Goal: Navigation & Orientation: Find specific page/section

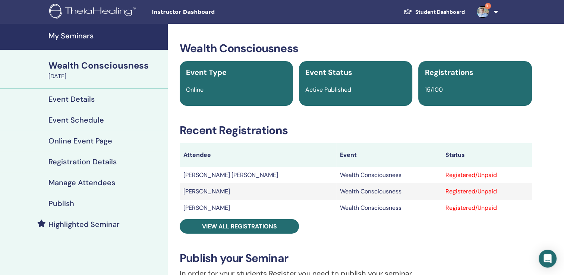
click at [82, 35] on h4 "My Seminars" at bounding box center [105, 35] width 115 height 9
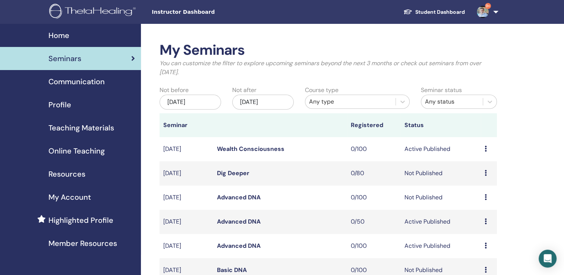
click at [69, 36] on span "Home" at bounding box center [58, 35] width 21 height 11
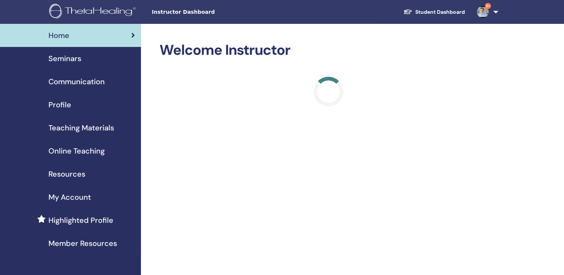
click at [74, 58] on span "Seminars" at bounding box center [64, 58] width 33 height 11
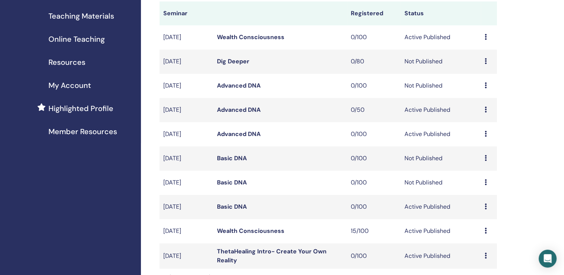
scroll to position [149, 0]
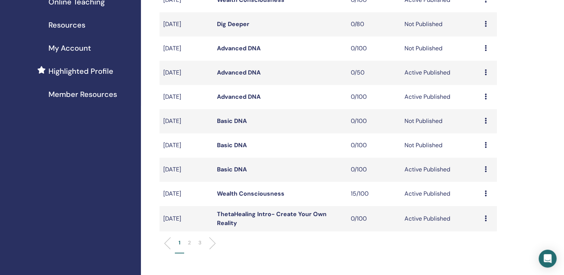
click at [186, 246] on li "2" at bounding box center [189, 246] width 10 height 15
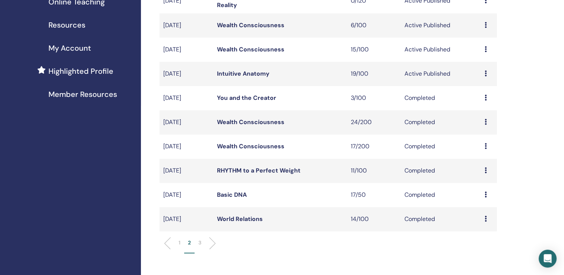
scroll to position [112, 0]
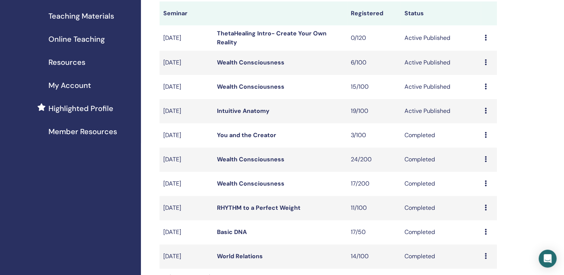
click at [256, 88] on link "Wealth Consciousness" at bounding box center [250, 87] width 67 height 8
